Goal: Transaction & Acquisition: Book appointment/travel/reservation

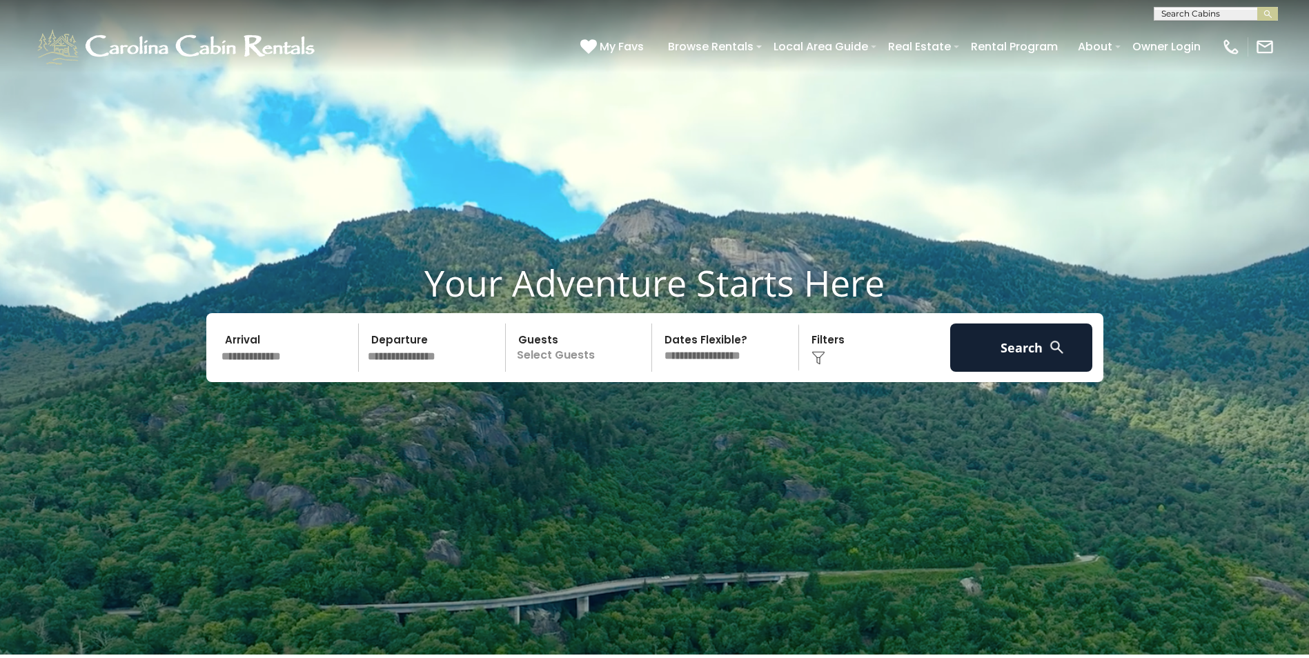
click at [250, 349] on input "text" at bounding box center [288, 348] width 143 height 48
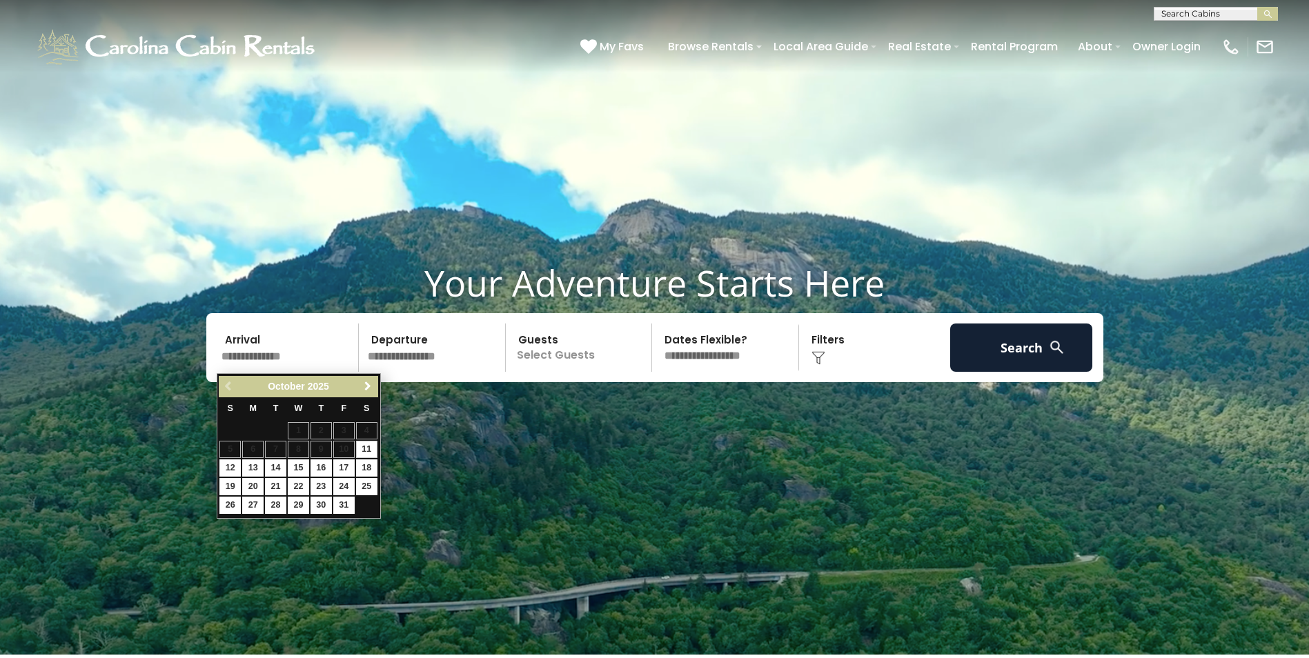
click at [365, 384] on span "Next" at bounding box center [367, 386] width 11 height 11
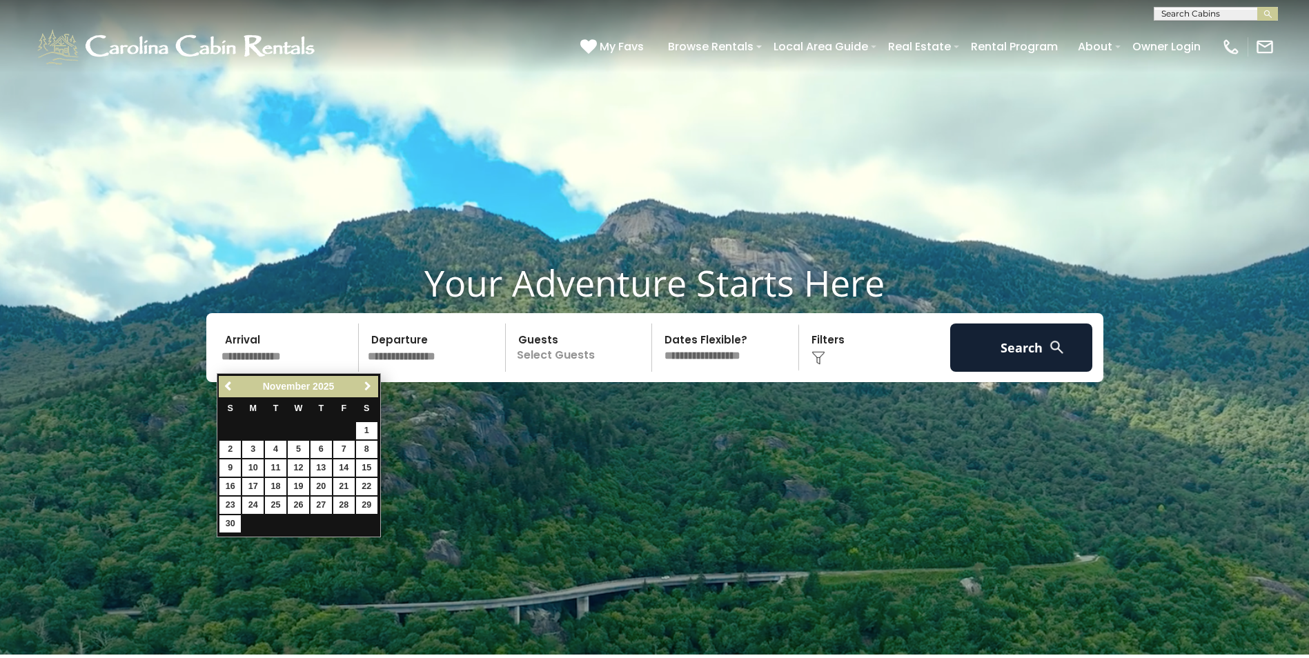
click at [365, 384] on span "Next" at bounding box center [367, 386] width 11 height 11
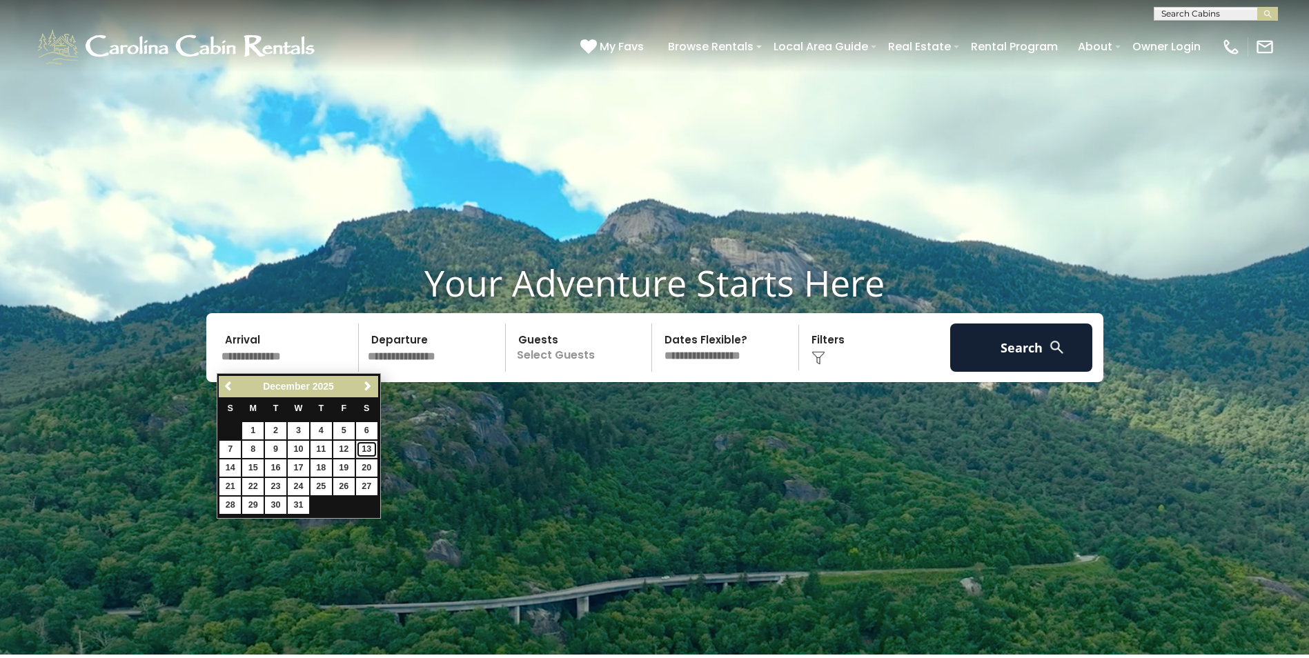
click at [366, 450] on link "13" at bounding box center [366, 449] width 21 height 17
type input "********"
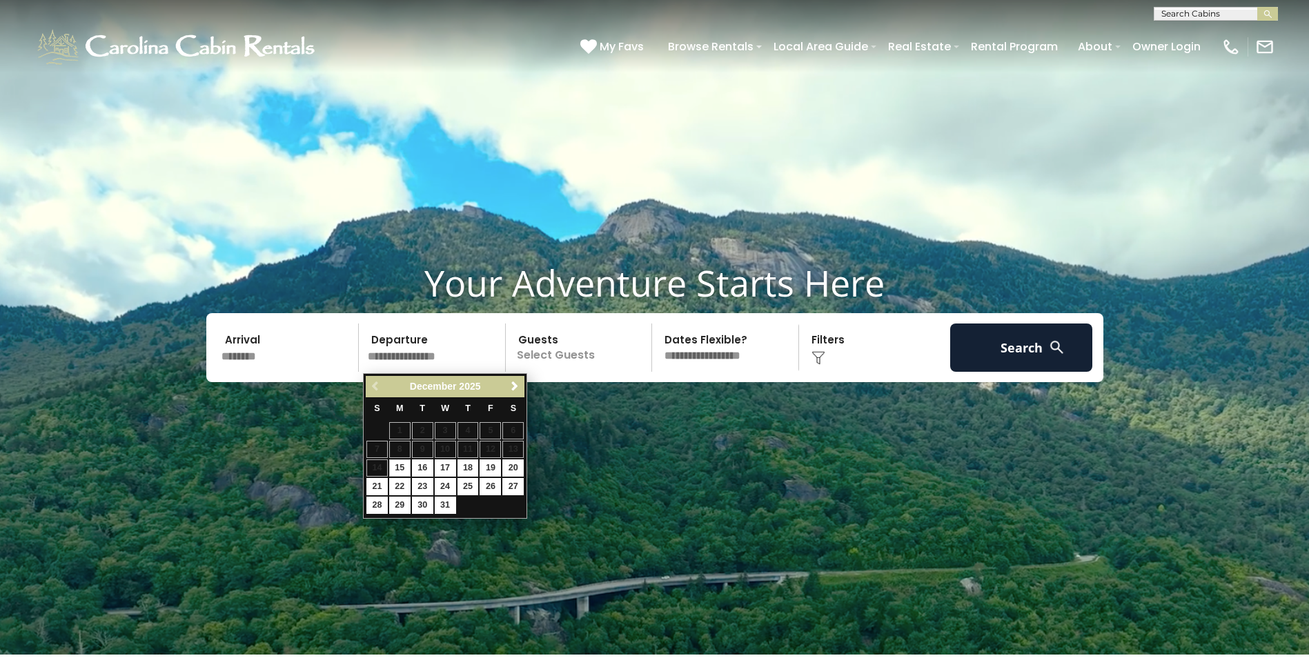
click at [430, 339] on input "text" at bounding box center [434, 348] width 143 height 48
click at [518, 464] on link "20" at bounding box center [512, 467] width 21 height 17
type input "********"
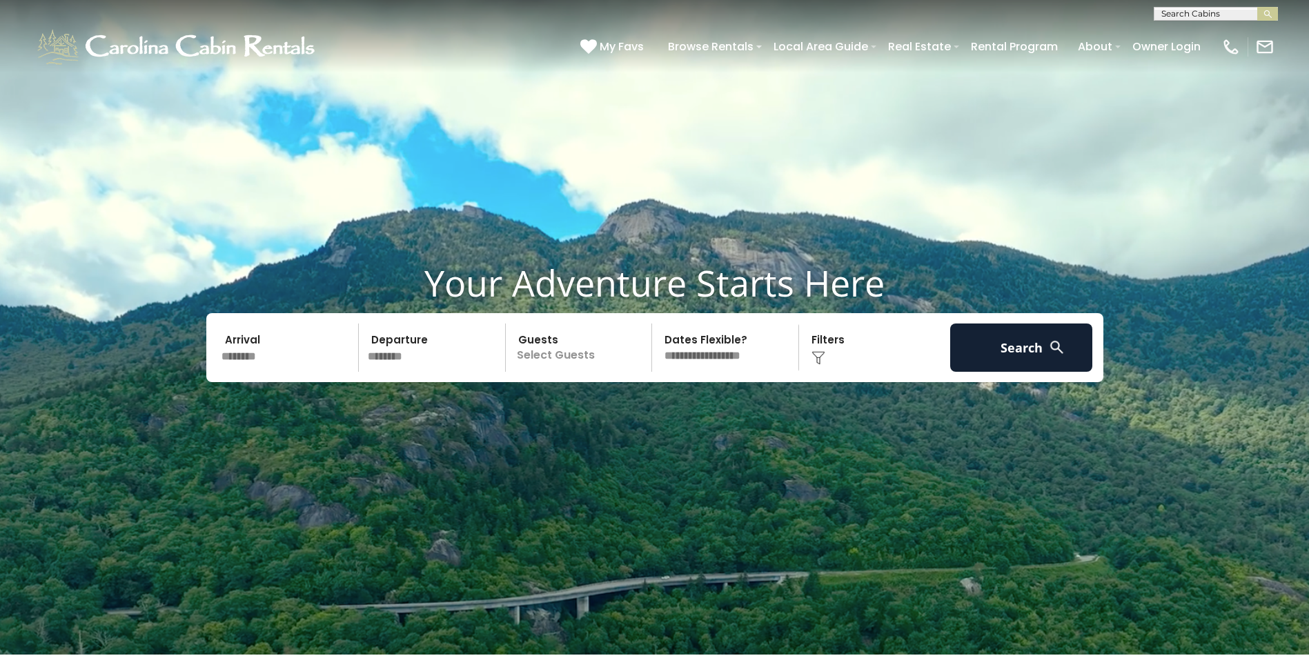
click at [600, 362] on p "Select Guests" at bounding box center [581, 348] width 142 height 48
click at [606, 402] on span "-" at bounding box center [605, 404] width 3 height 14
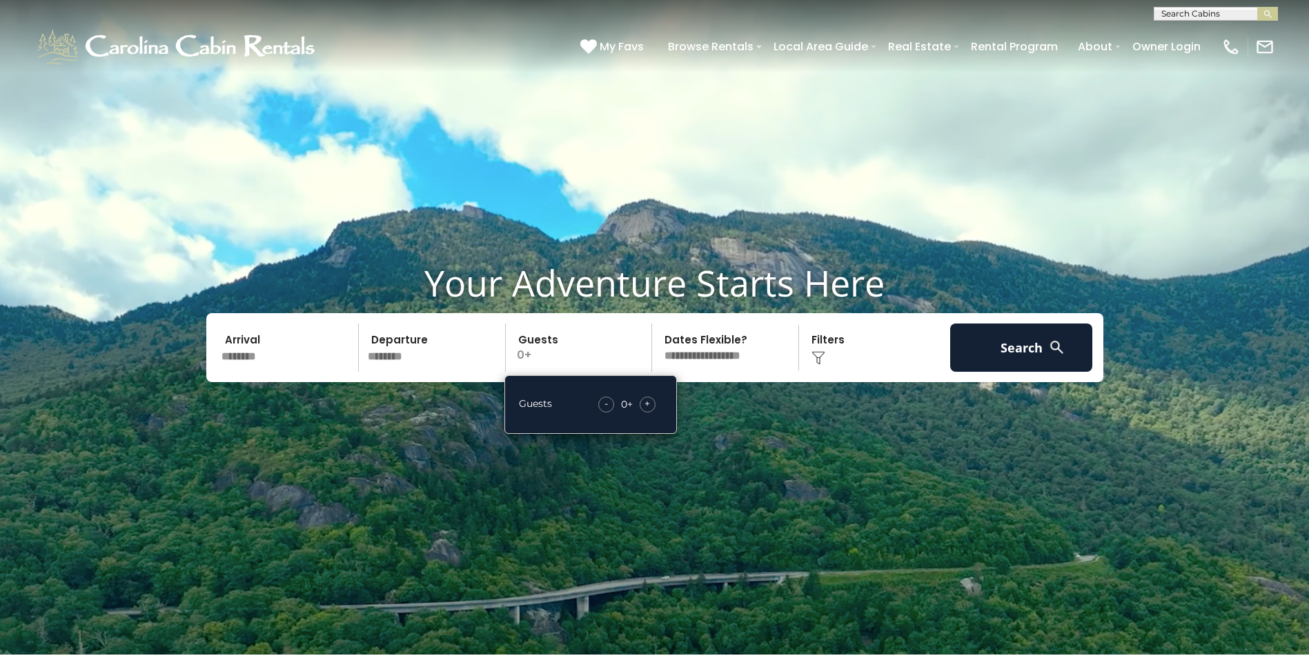
click at [646, 405] on span "+" at bounding box center [647, 404] width 6 height 14
click at [825, 495] on video at bounding box center [654, 327] width 1309 height 655
click at [828, 339] on div "Click to Choose" at bounding box center [874, 348] width 143 height 48
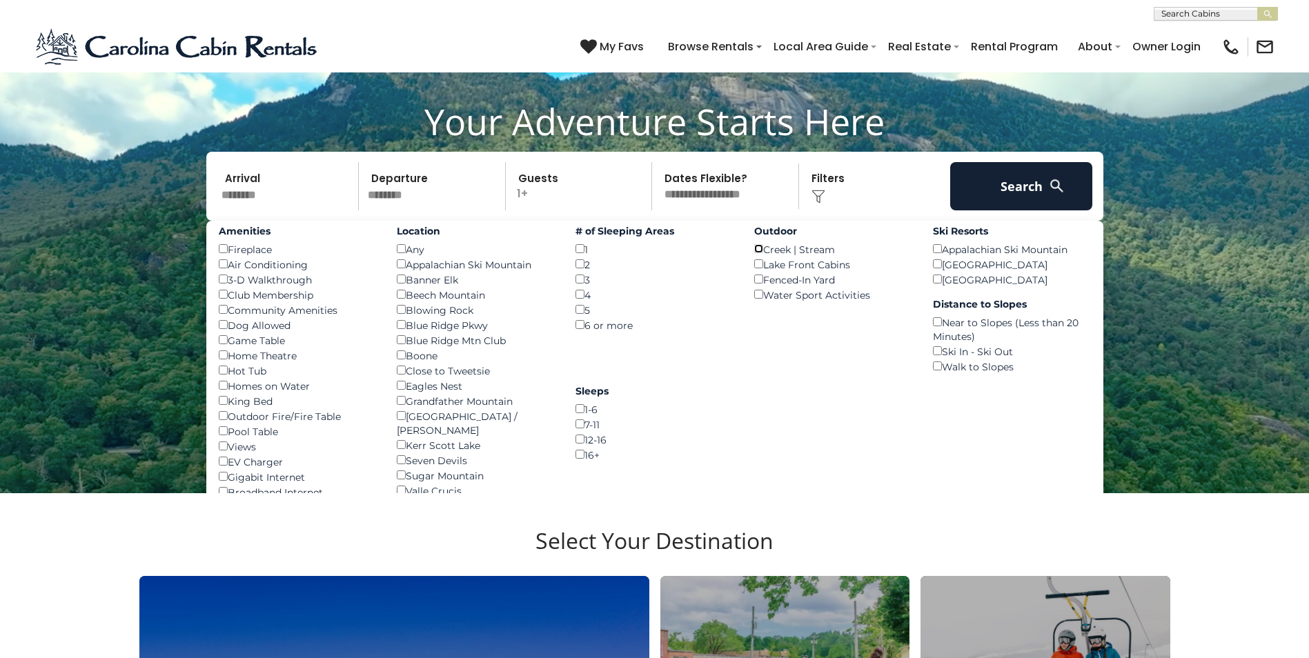
scroll to position [138, 0]
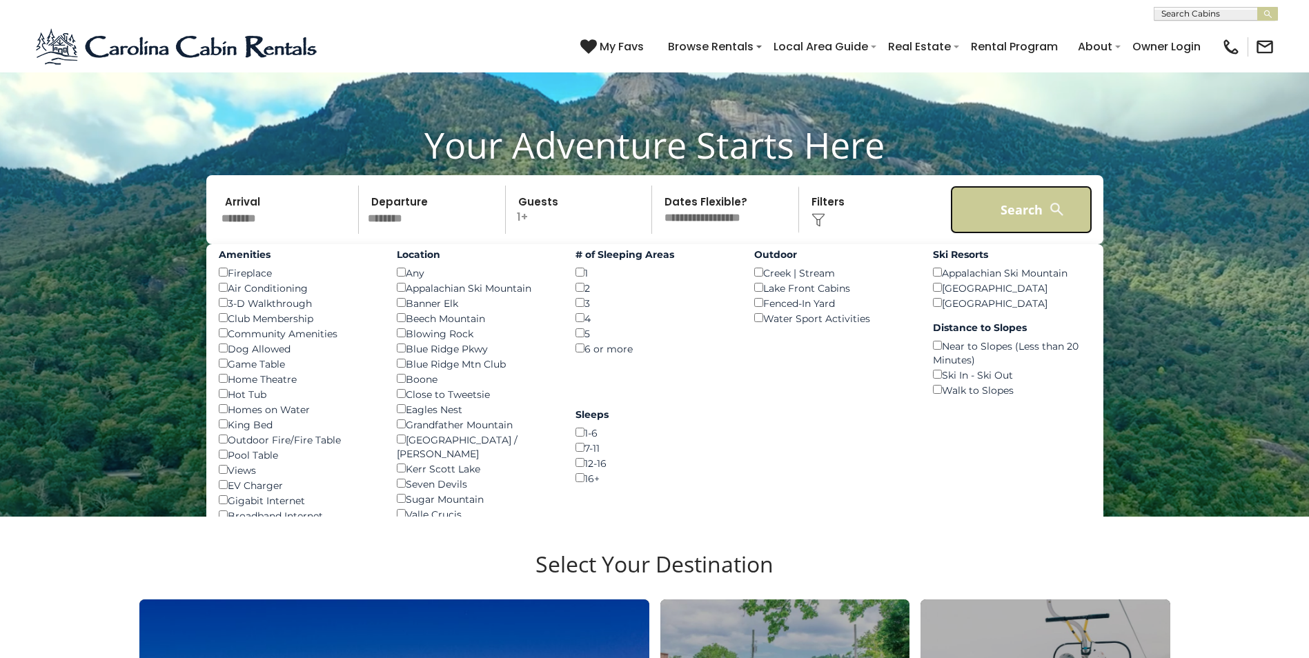
click at [1020, 204] on button "Search" at bounding box center [1021, 210] width 143 height 48
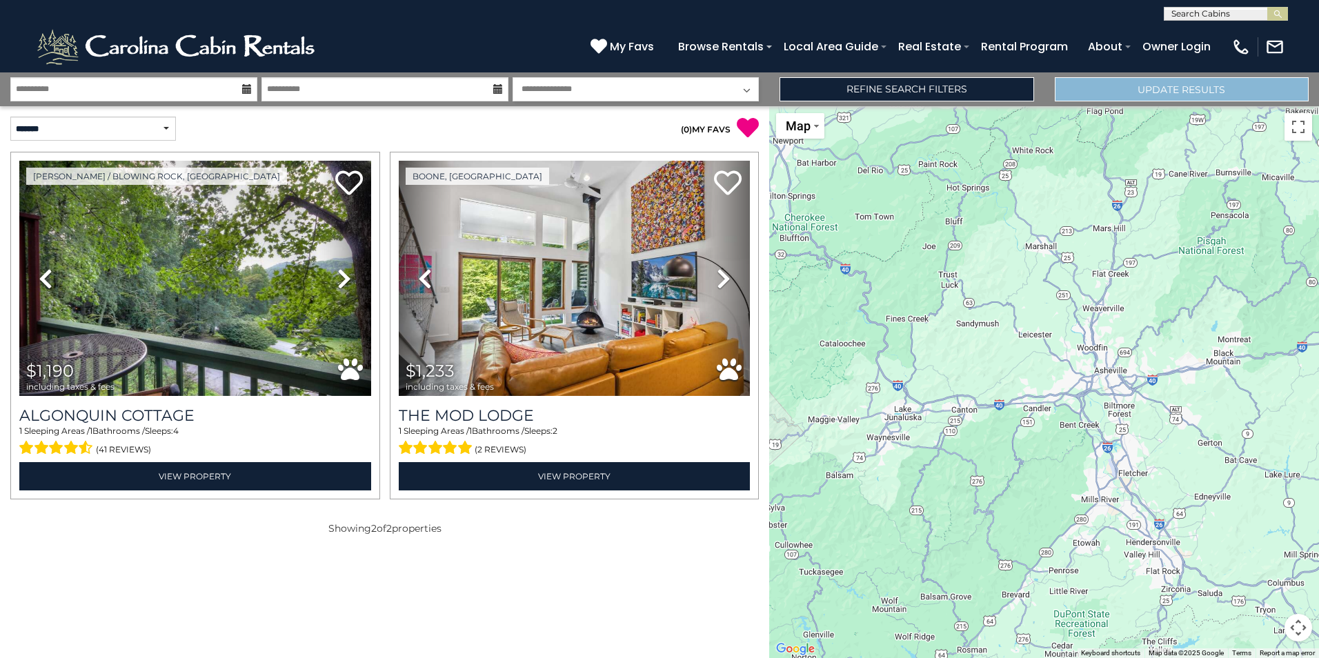
drag, startPoint x: 918, startPoint y: 454, endPoint x: 1303, endPoint y: 83, distance: 534.3
click at [1303, 83] on div "**********" at bounding box center [659, 365] width 1319 height 586
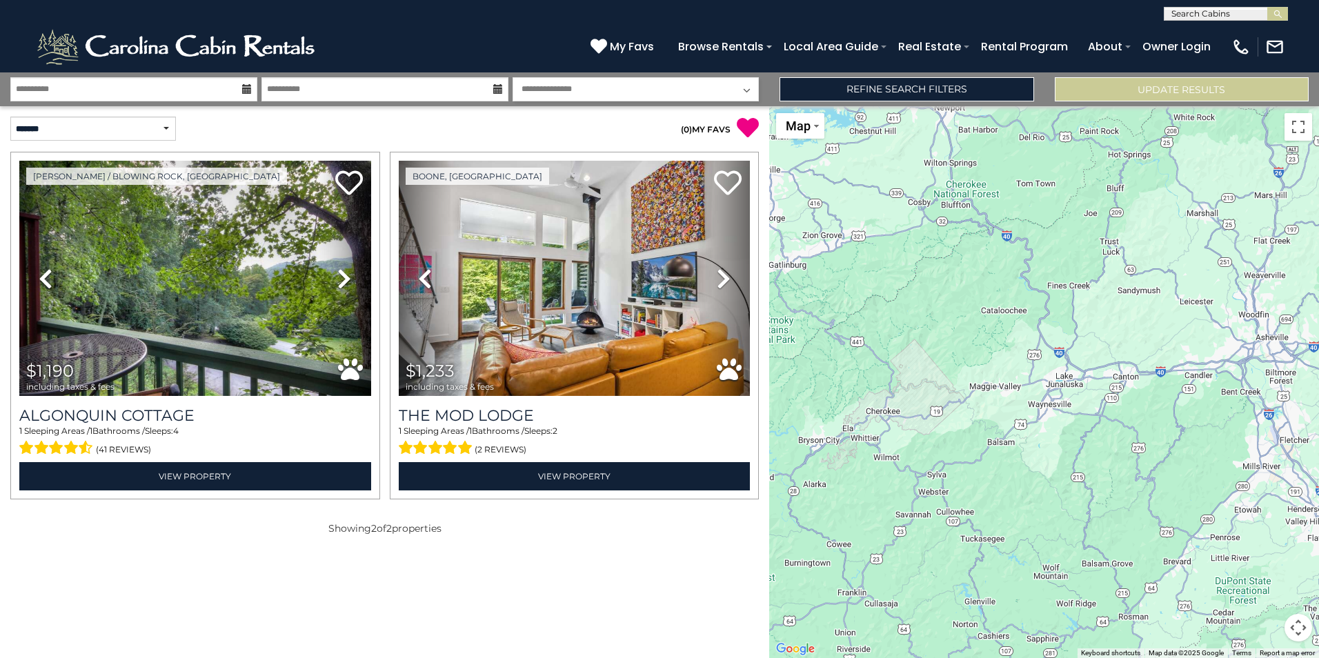
drag, startPoint x: 926, startPoint y: 351, endPoint x: 1089, endPoint y: 318, distance: 166.2
click at [1089, 318] on div "$1,190 $1,233" at bounding box center [1044, 382] width 550 height 552
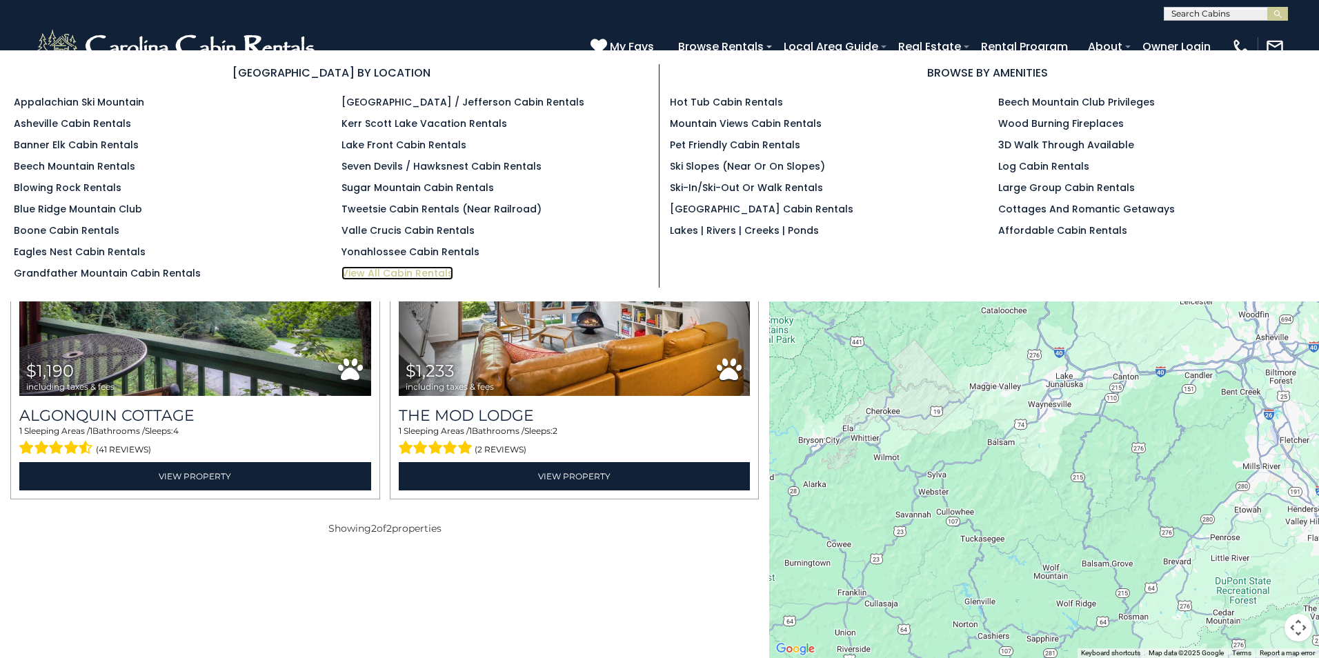
click at [363, 272] on link "View All Cabin Rentals" at bounding box center [398, 273] width 112 height 14
